Goal: Transaction & Acquisition: Purchase product/service

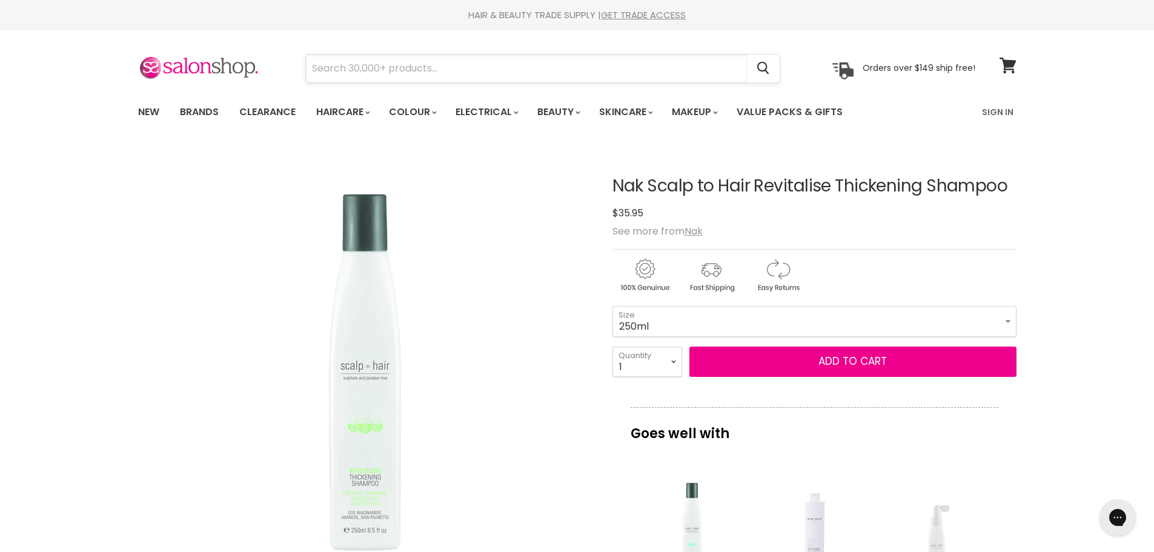
click at [374, 65] on input "Search" at bounding box center [526, 69] width 441 height 28
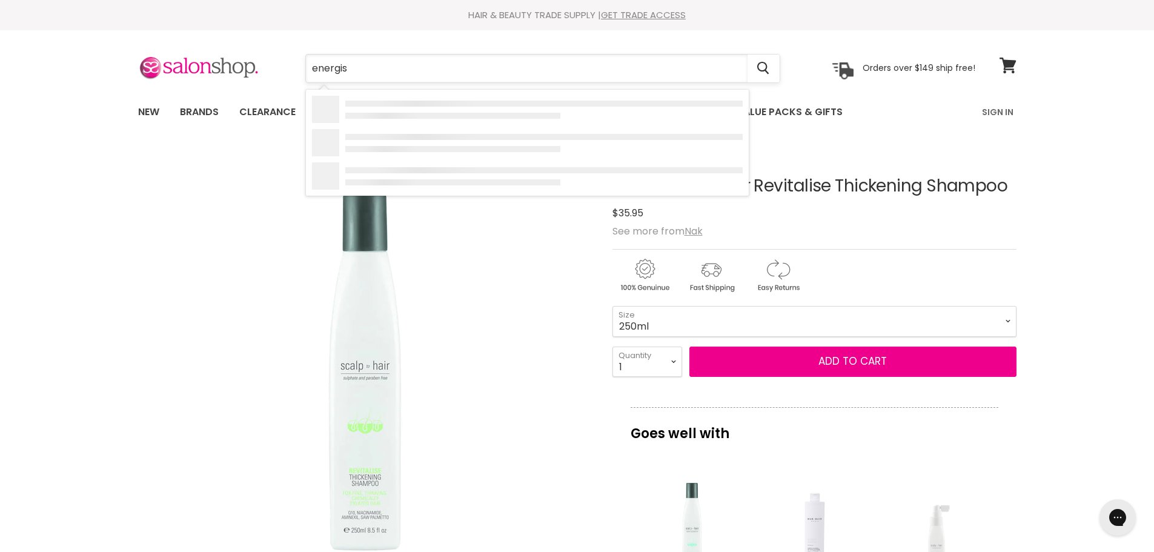
type input "energise"
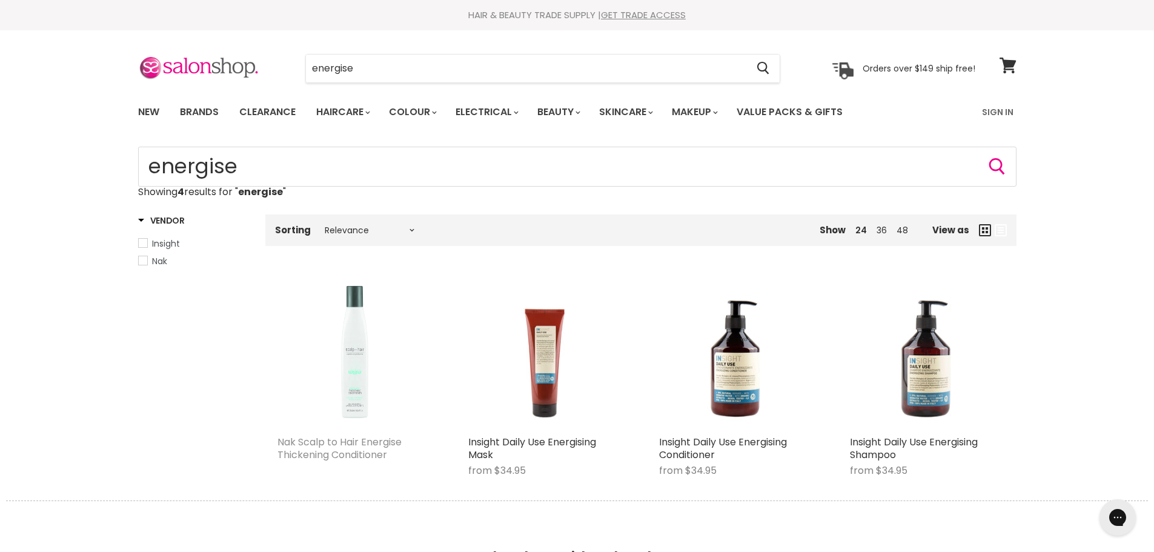
click at [357, 442] on link "Nak Scalp to Hair Energise Thickening Conditioner" at bounding box center [339, 448] width 124 height 27
